Goal: Obtain resource: Download file/media

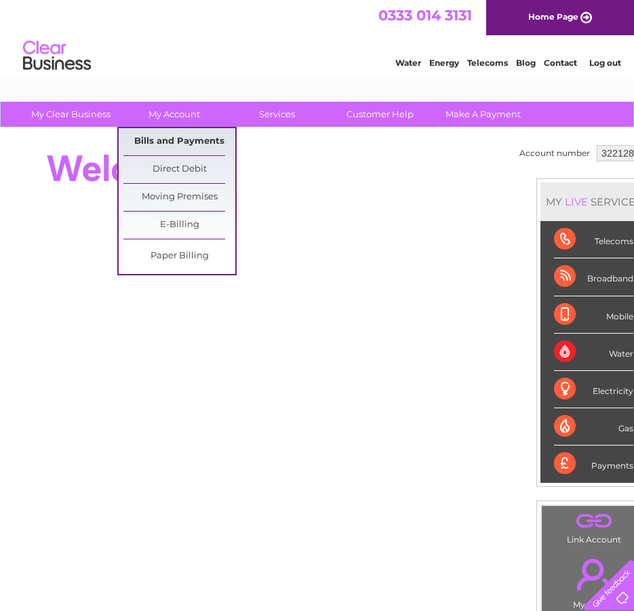
click at [183, 141] on link "Bills and Payments" at bounding box center [179, 141] width 112 height 27
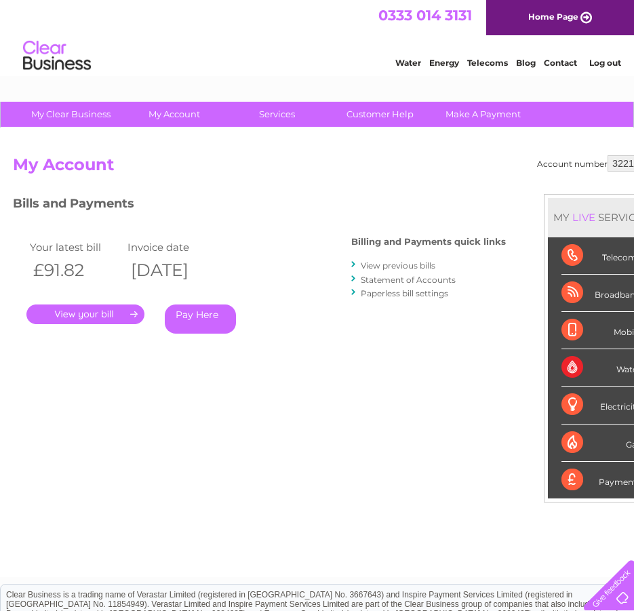
scroll to position [136, 0]
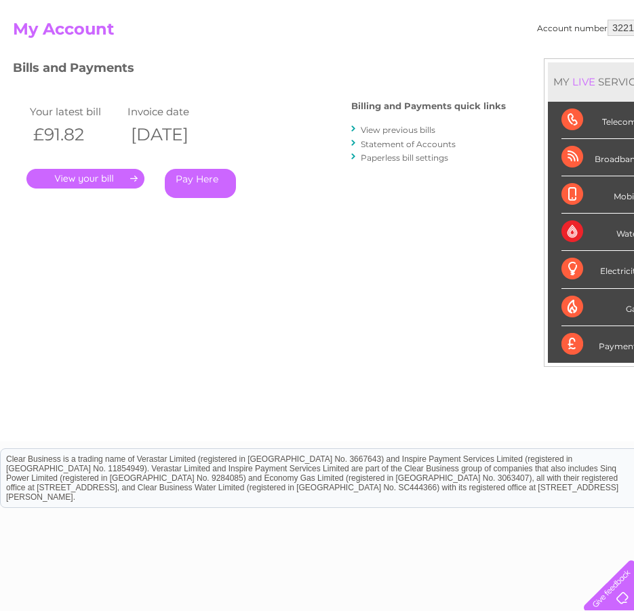
click at [397, 129] on link "View previous bills" at bounding box center [398, 130] width 75 height 10
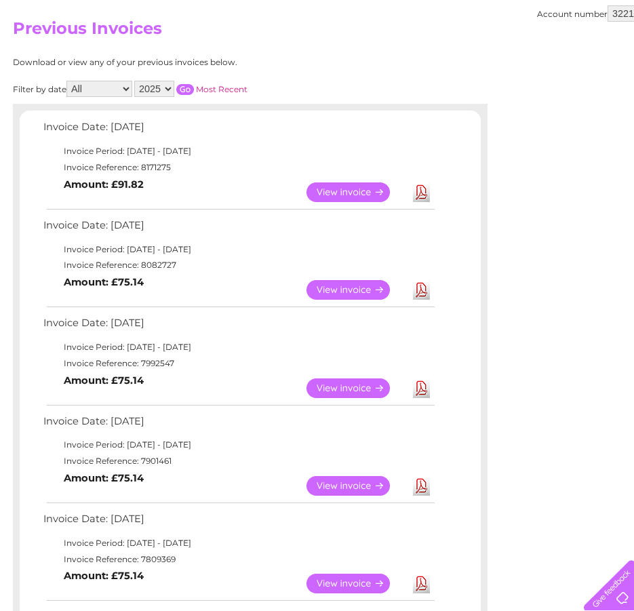
scroll to position [136, 0]
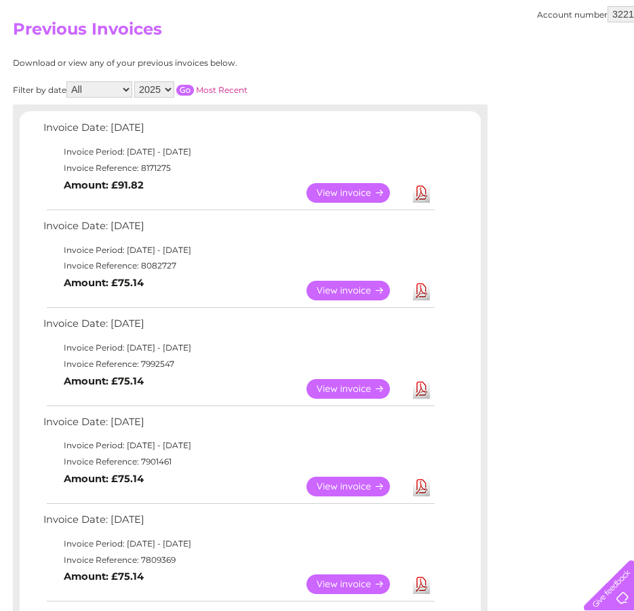
click at [421, 387] on link "Download" at bounding box center [421, 389] width 17 height 20
click at [421, 294] on link "Download" at bounding box center [421, 291] width 17 height 20
